Goal: Transaction & Acquisition: Purchase product/service

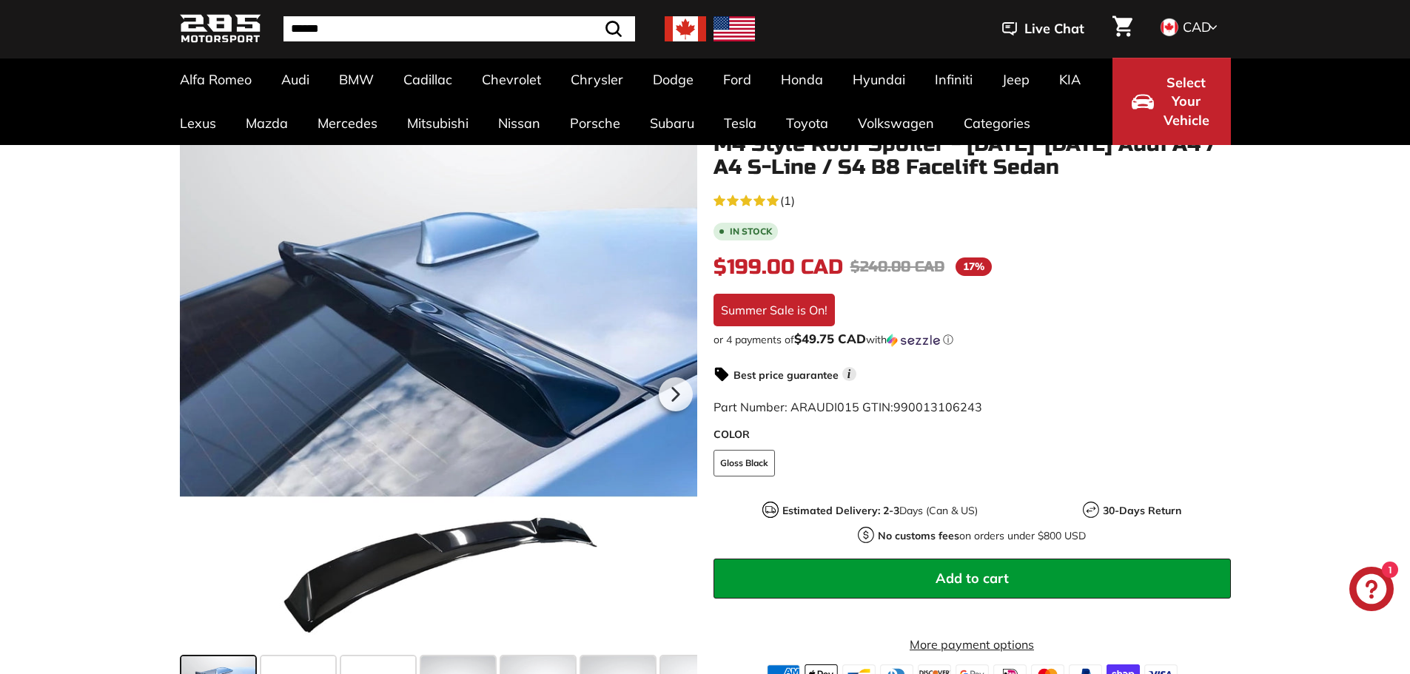
scroll to position [494, 0]
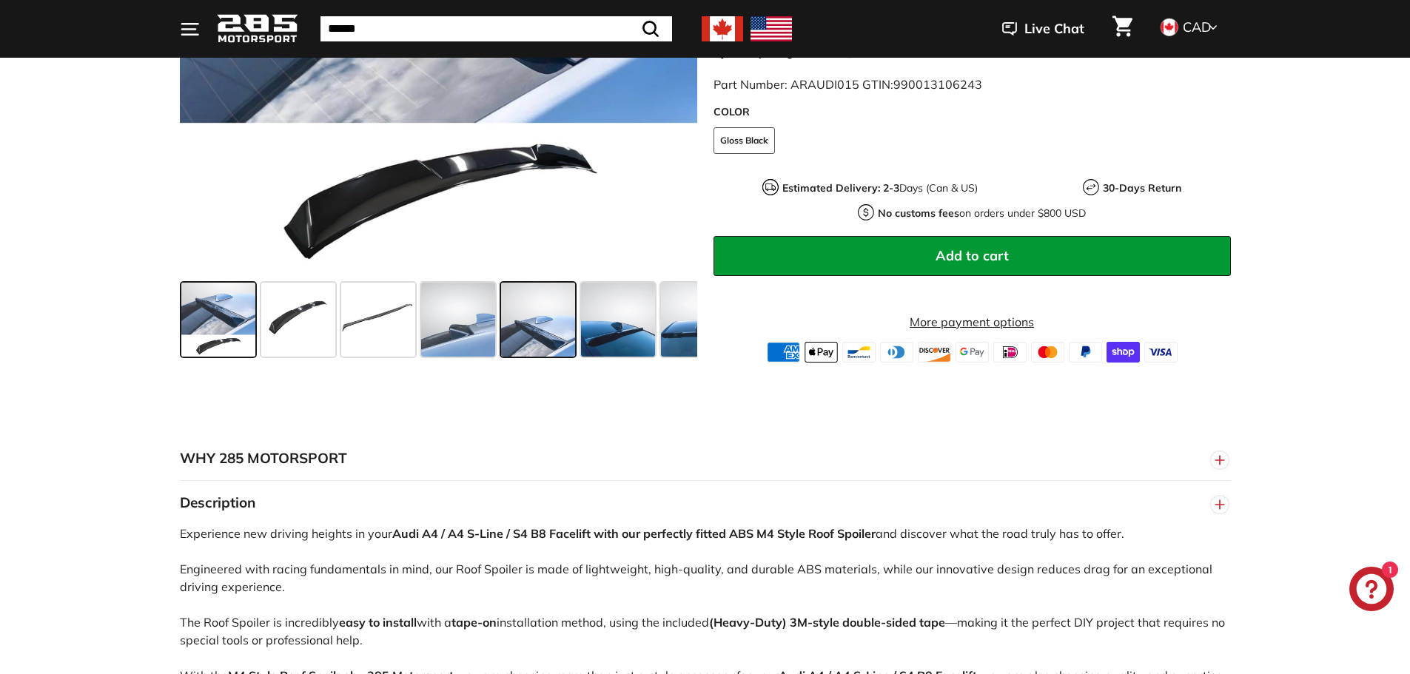
click at [549, 314] on span at bounding box center [538, 320] width 74 height 74
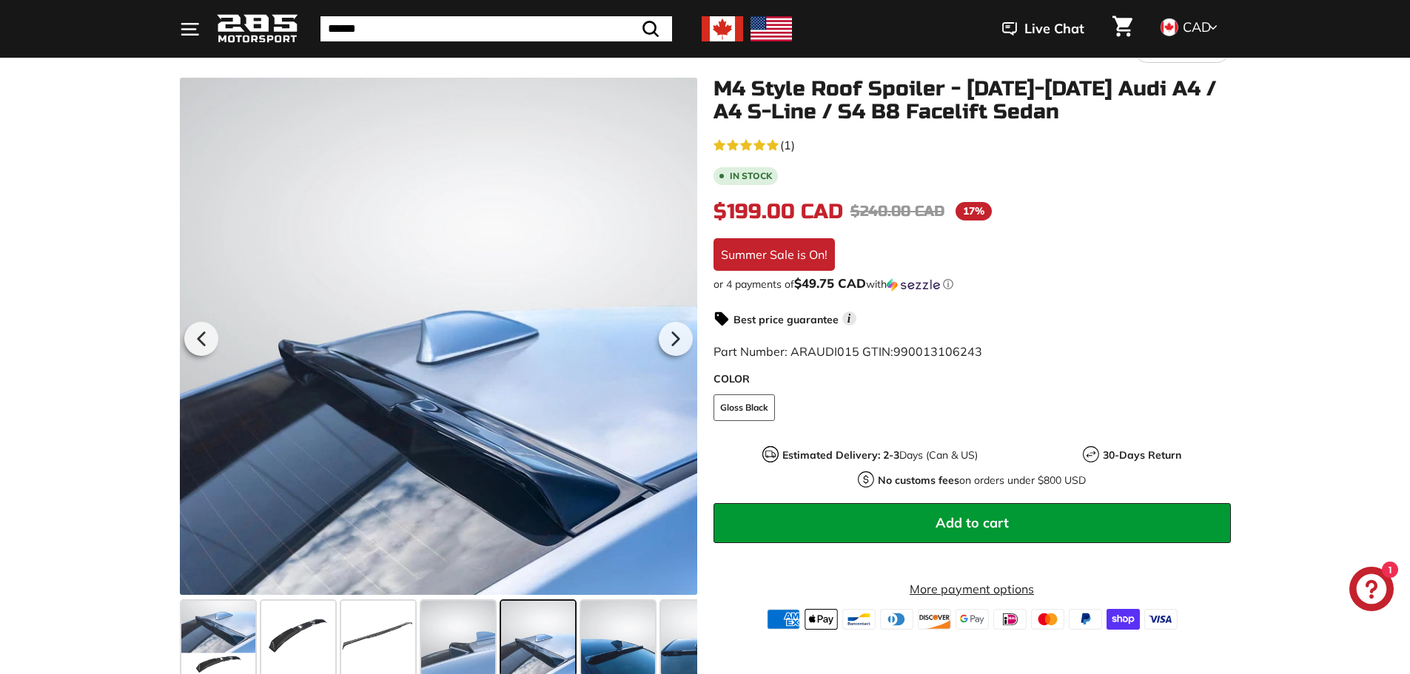
scroll to position [190, 0]
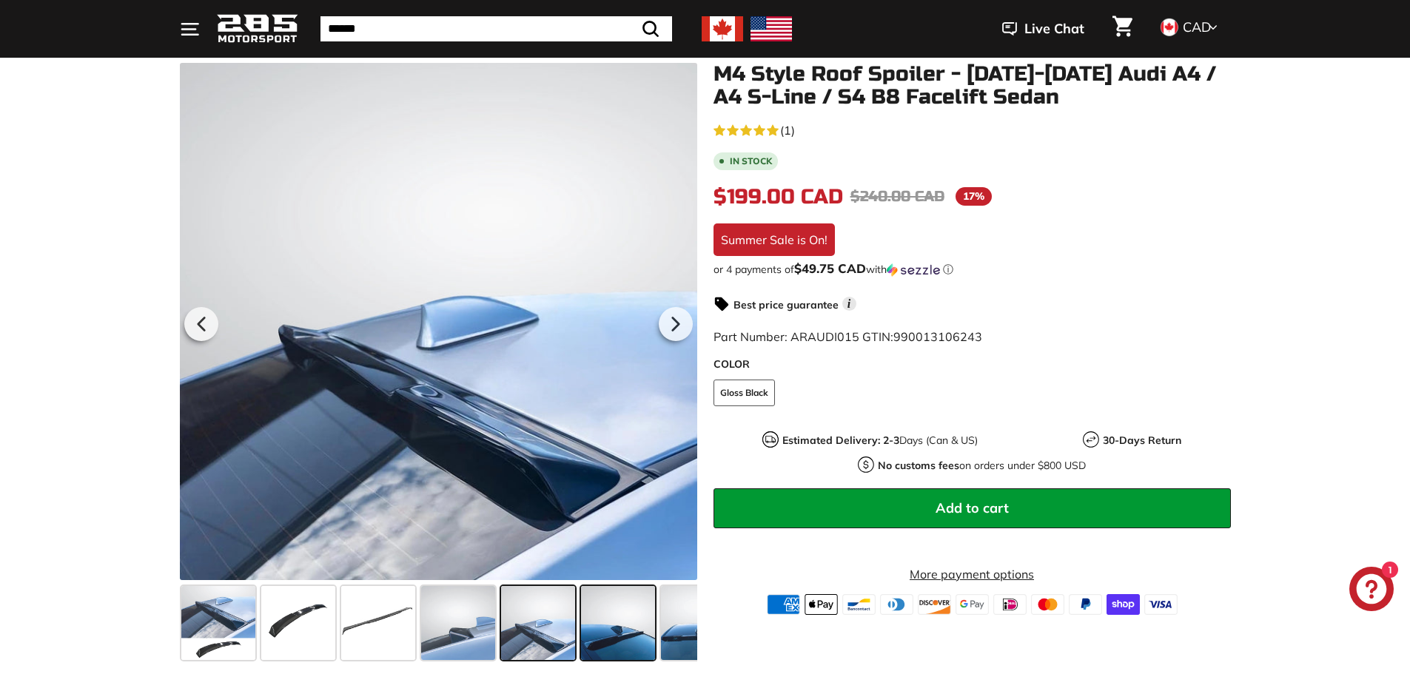
click at [633, 622] on span at bounding box center [618, 623] width 74 height 74
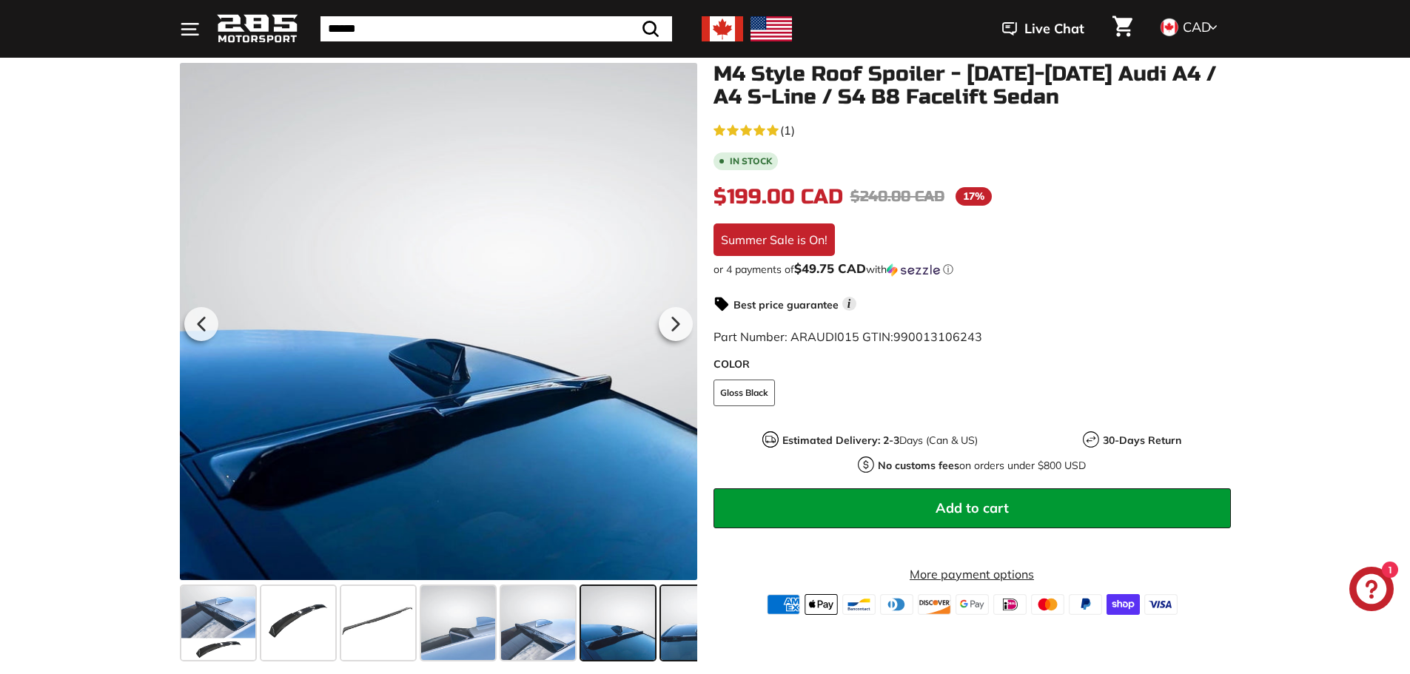
click at [658, 626] on div at bounding box center [698, 623] width 80 height 80
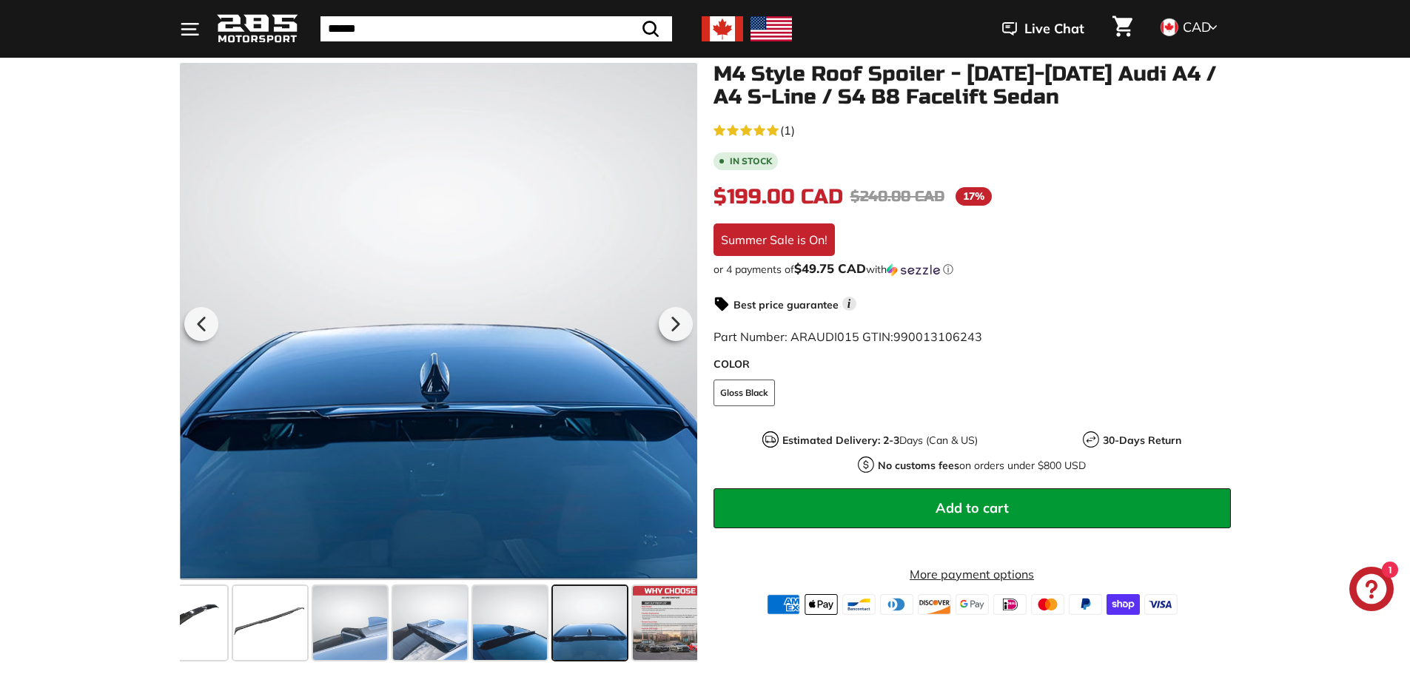
scroll to position [0, 121]
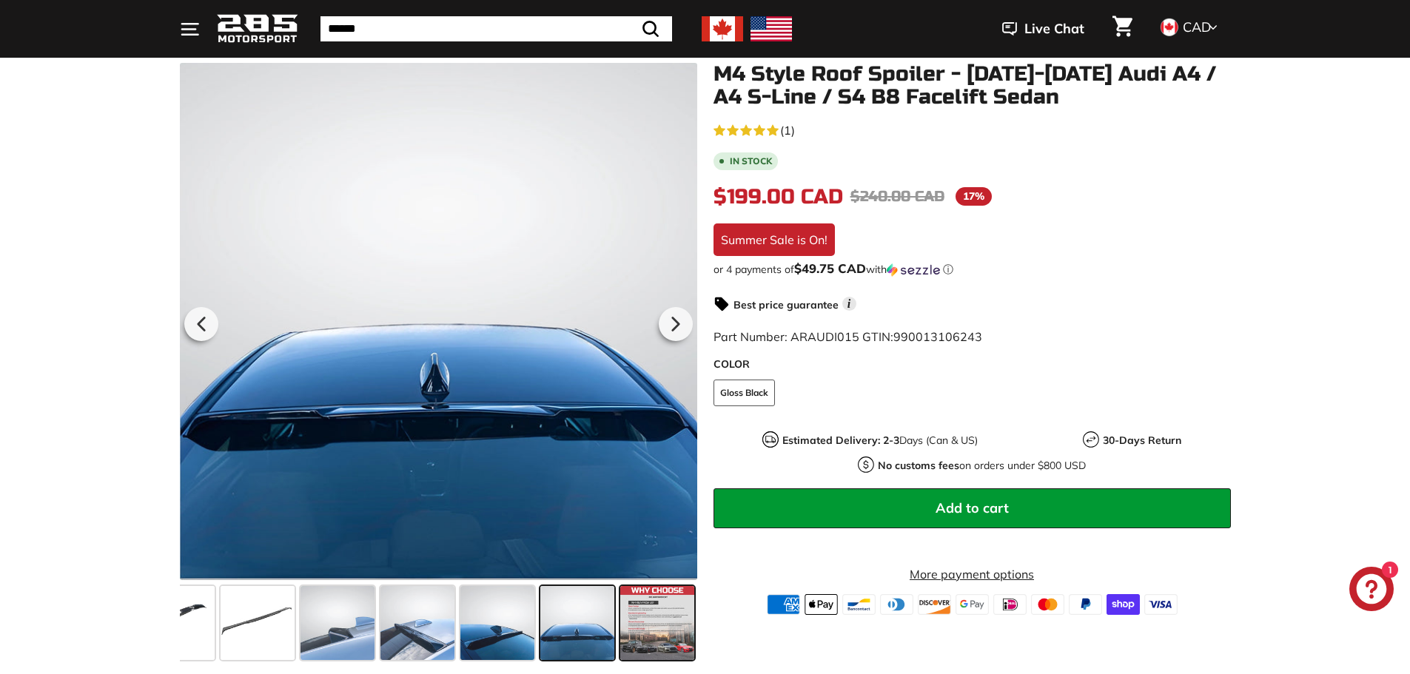
click at [655, 626] on span at bounding box center [657, 623] width 74 height 74
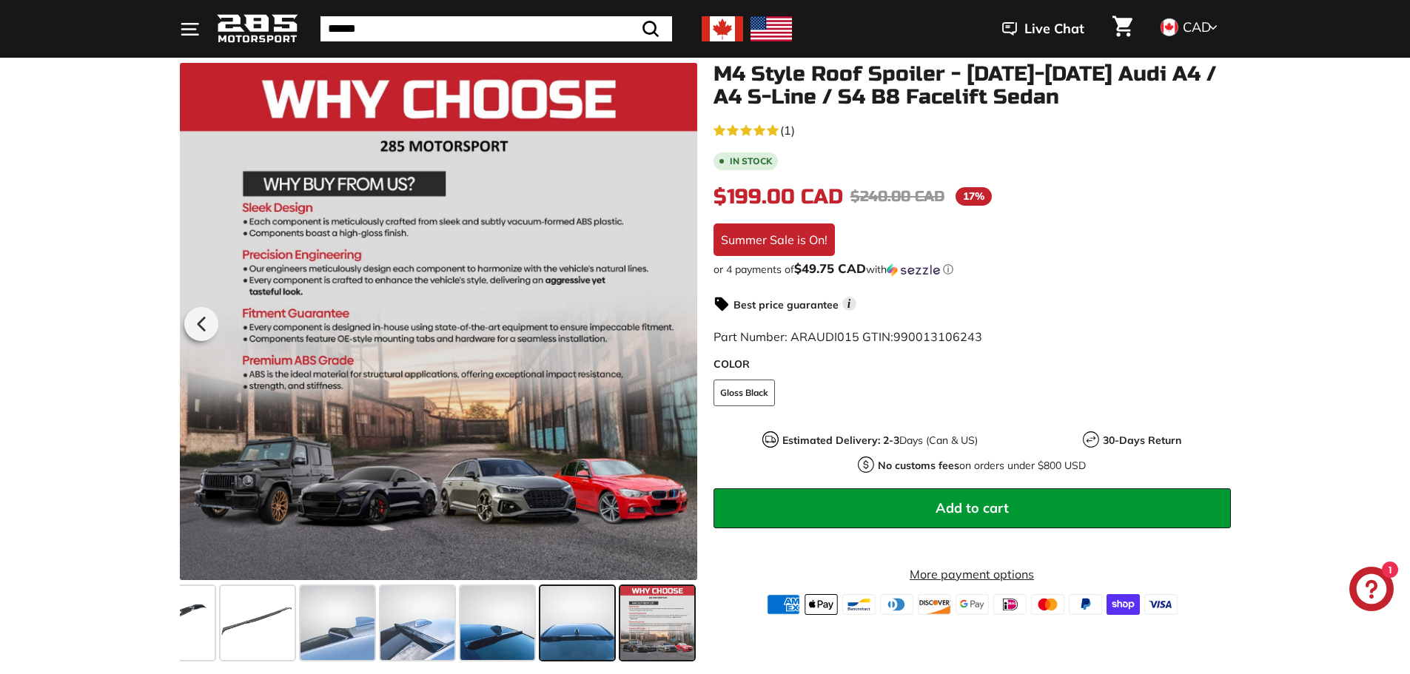
click at [589, 629] on span at bounding box center [577, 623] width 74 height 74
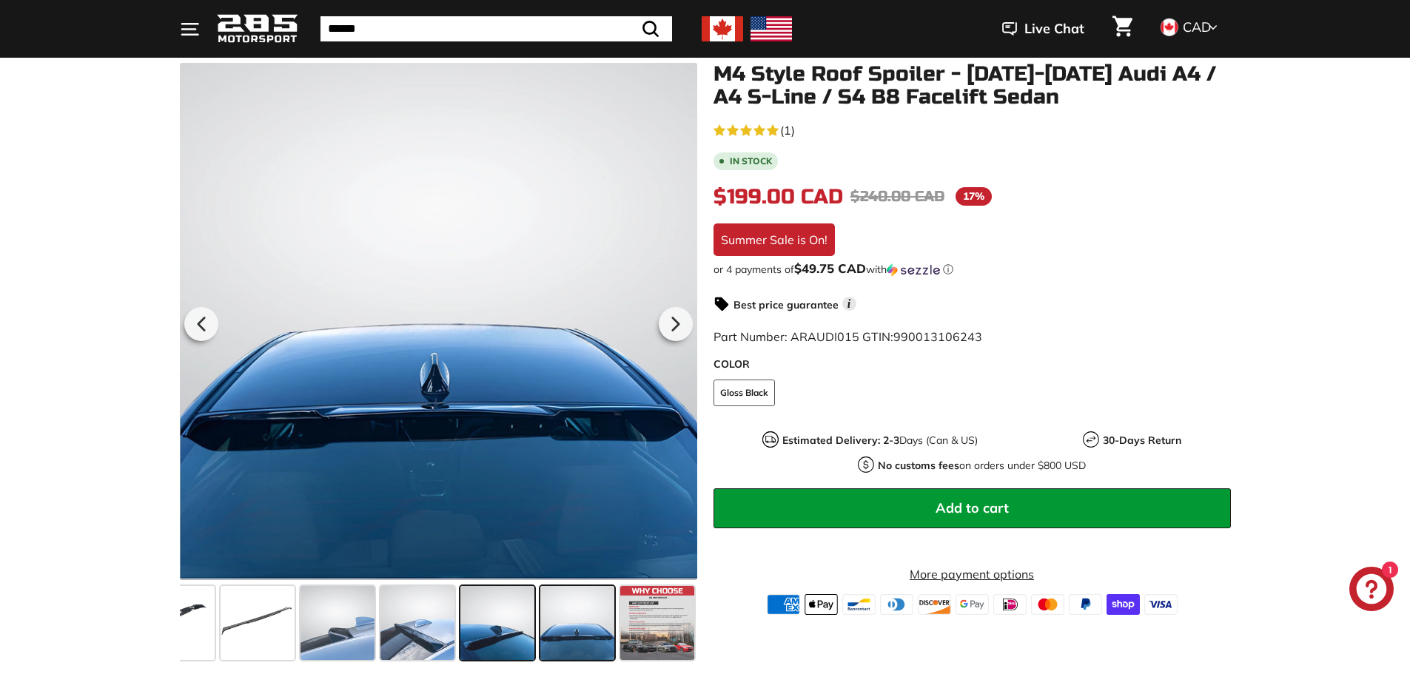
click at [503, 625] on span at bounding box center [498, 623] width 74 height 74
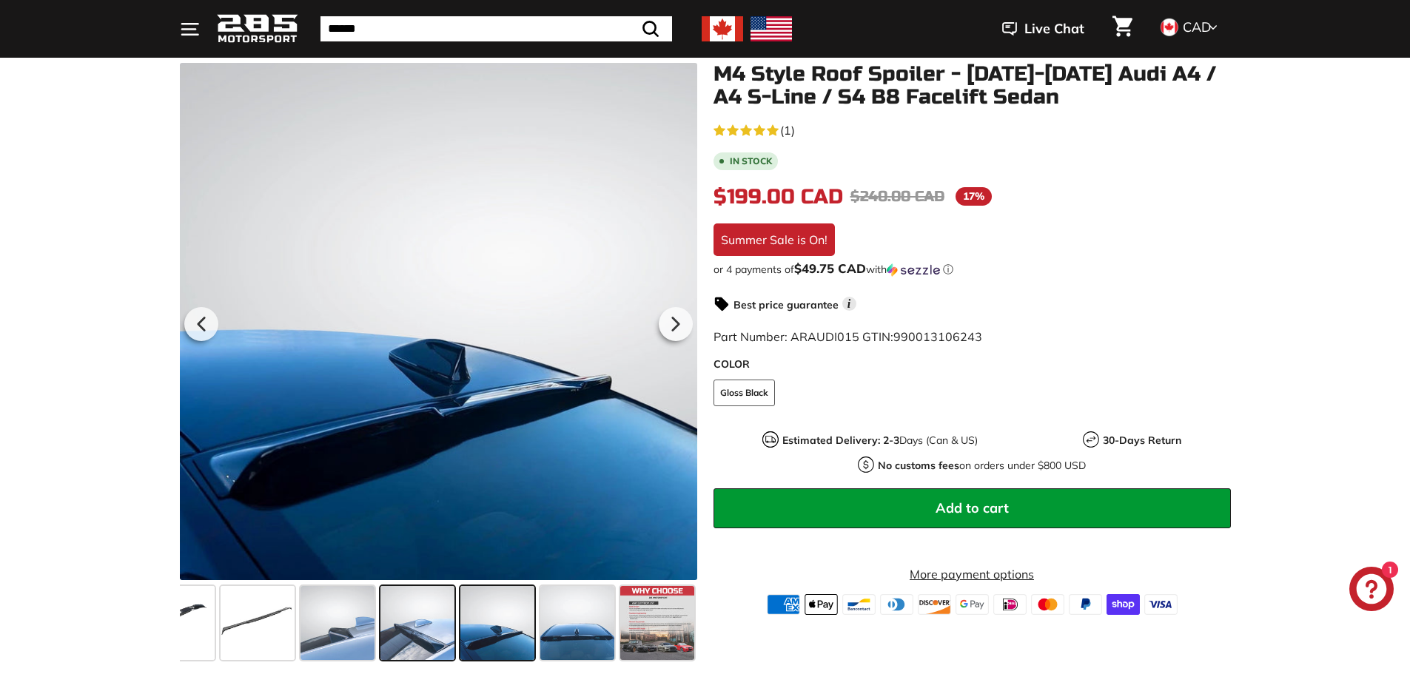
click at [428, 634] on span at bounding box center [418, 623] width 74 height 74
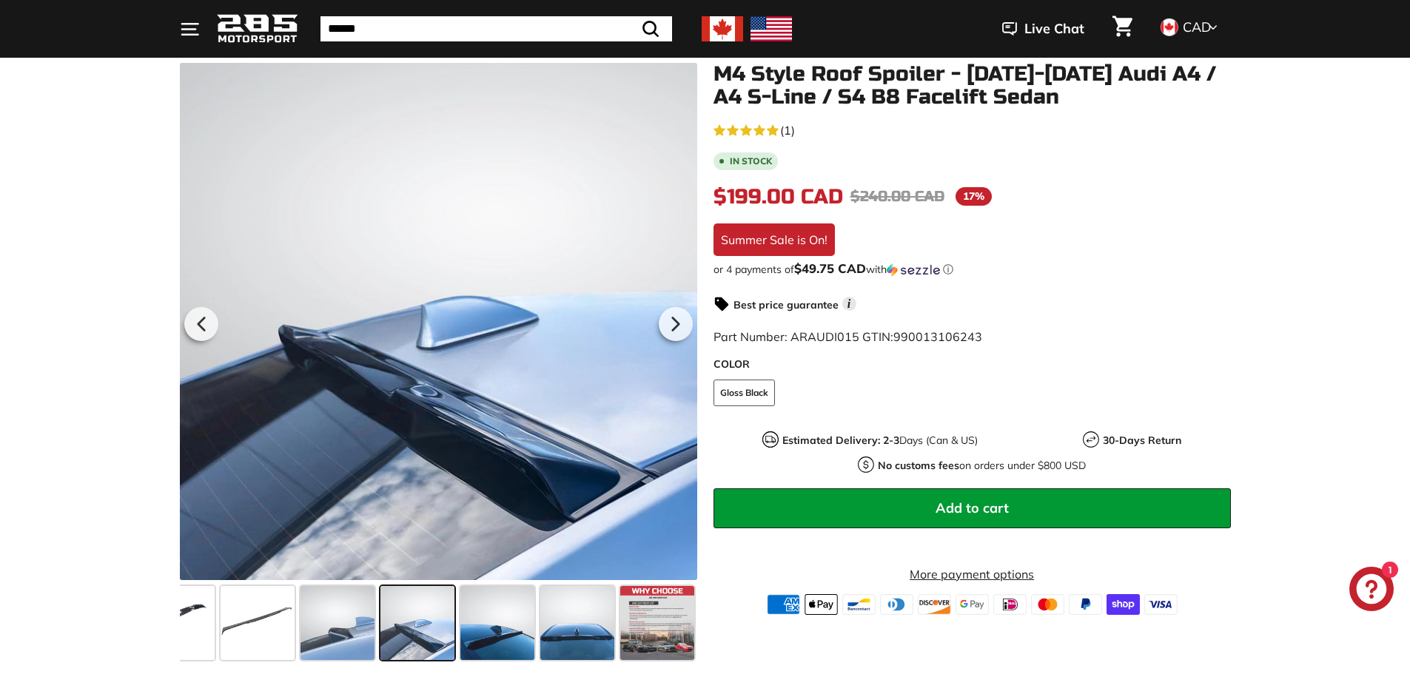
click at [178, 623] on div ".cls-1{fill:none;stroke:#000;stroke-miterlimit:10;stroke-width:2px} .cls-1{fill…" at bounding box center [431, 364] width 534 height 603
click at [188, 623] on span at bounding box center [178, 623] width 74 height 74
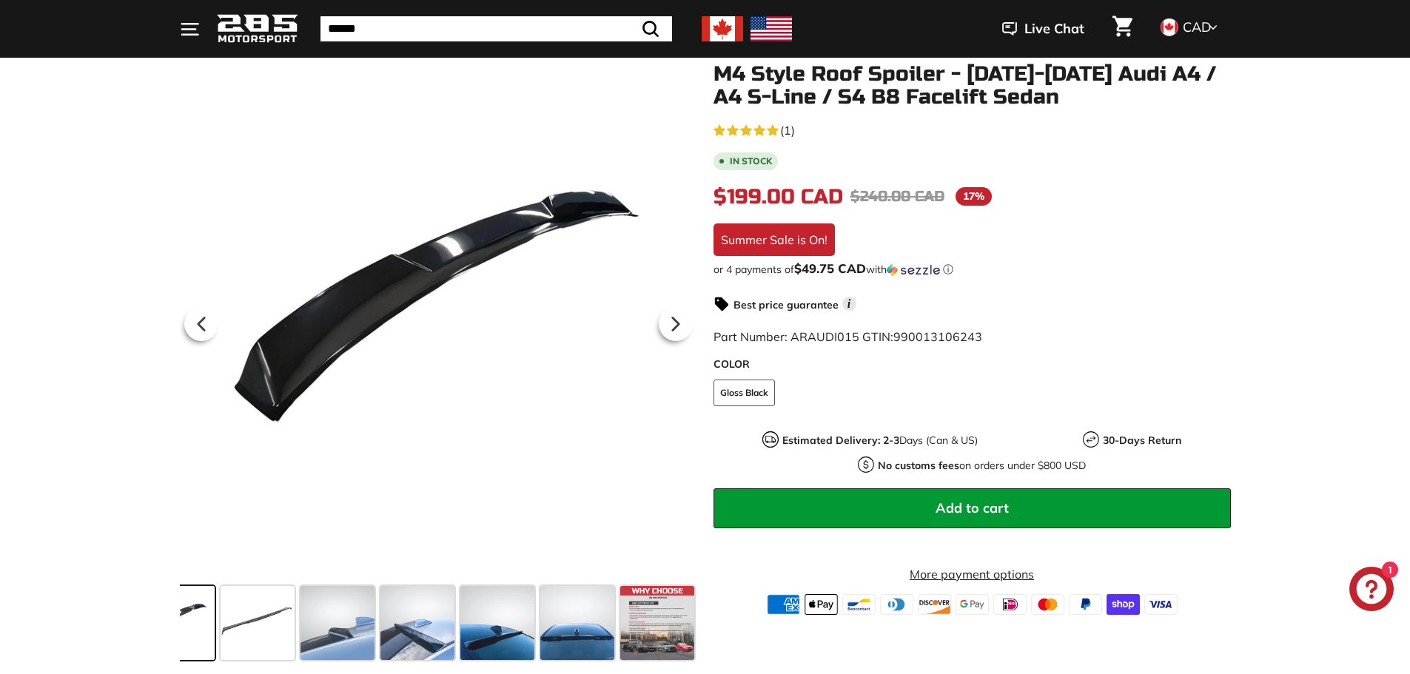
scroll to position [0, 0]
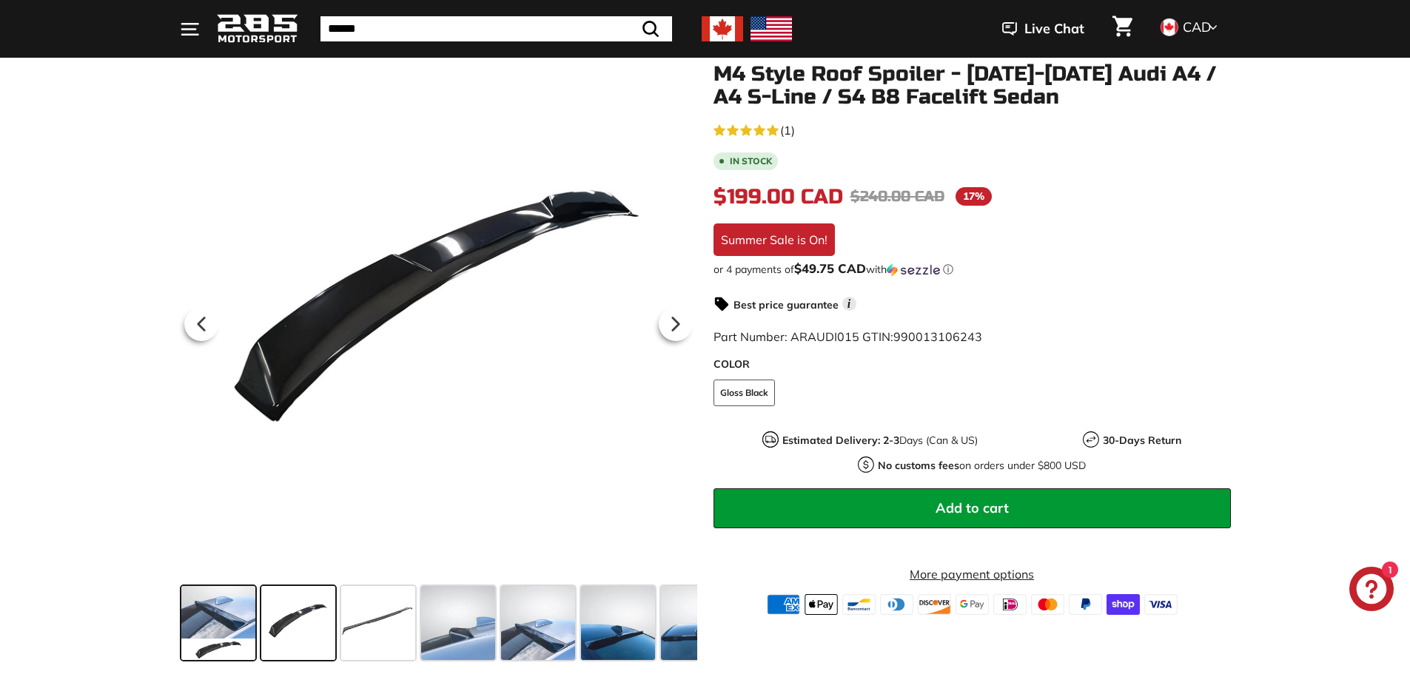
click at [195, 628] on span at bounding box center [218, 623] width 74 height 74
